Goal: Task Accomplishment & Management: Manage account settings

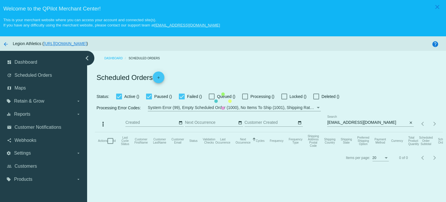
click at [342, 132] on mat-table "Actions Id Last Cycle Status Customer FirstName Customer LastName Customer Emai…" at bounding box center [269, 140] width 348 height 17
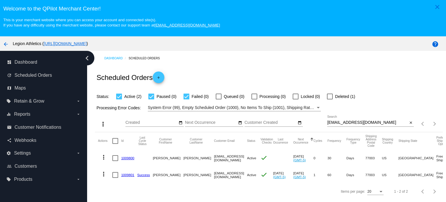
click at [339, 115] on div "more_vert Aug Jan Feb Mar [DATE]" at bounding box center [269, 121] width 348 height 21
click at [341, 121] on input "[EMAIL_ADDRESS][DOMAIN_NAME]" at bounding box center [368, 122] width 81 height 5
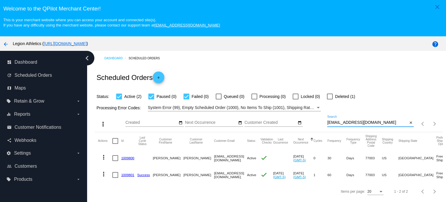
paste input "justinmarkuss"
type input "[EMAIL_ADDRESS][DOMAIN_NAME]"
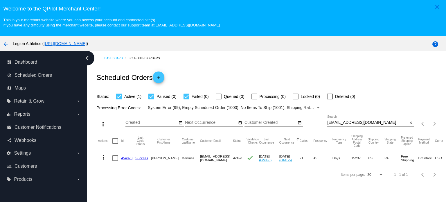
click at [128, 158] on link "454978" at bounding box center [126, 158] width 11 height 4
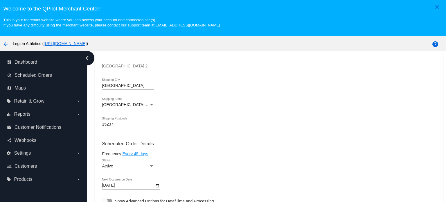
scroll to position [291, 0]
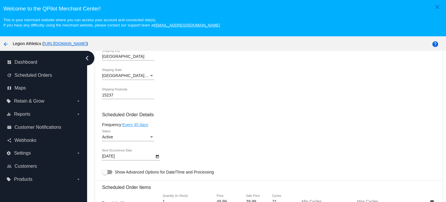
click at [140, 135] on div "Active Status" at bounding box center [128, 135] width 52 height 11
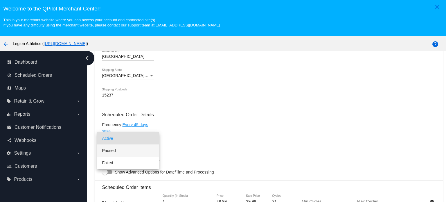
click at [123, 149] on span "Paused" at bounding box center [128, 150] width 52 height 12
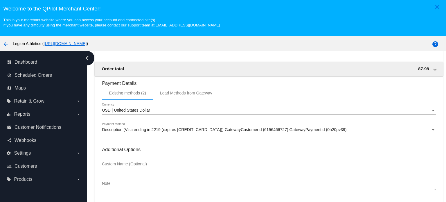
scroll to position [36, 0]
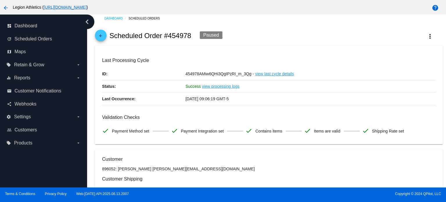
scroll to position [0, 0]
